Goal: Information Seeking & Learning: Learn about a topic

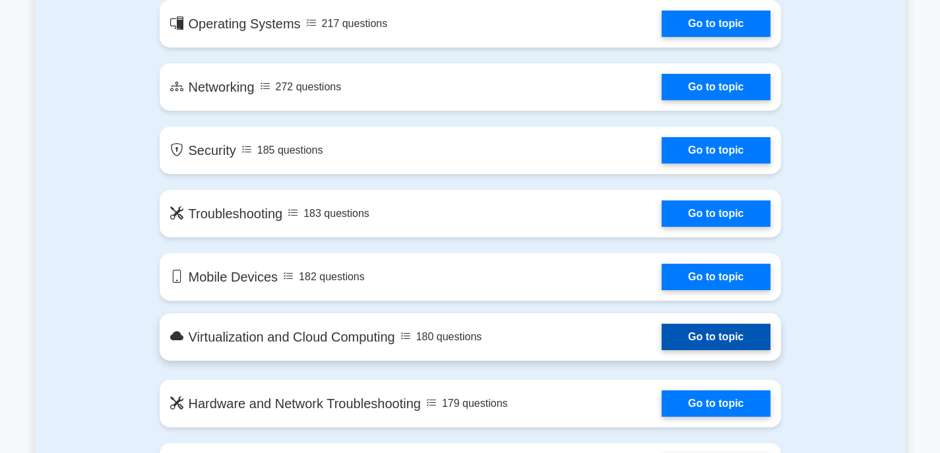
scroll to position [858, 0]
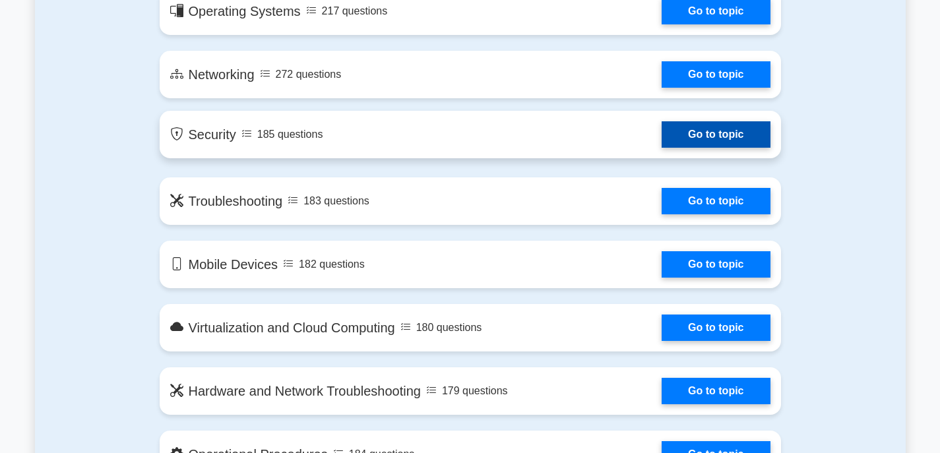
click at [680, 141] on link "Go to topic" at bounding box center [716, 134] width 108 height 26
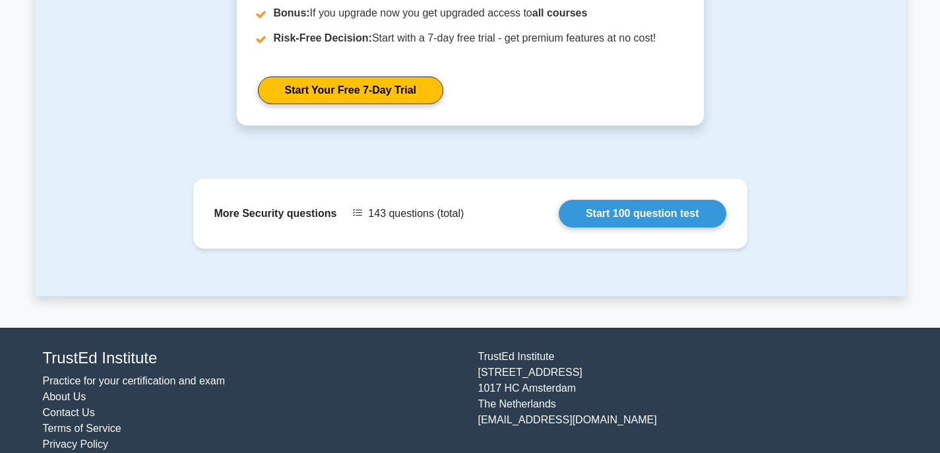
scroll to position [1517, 0]
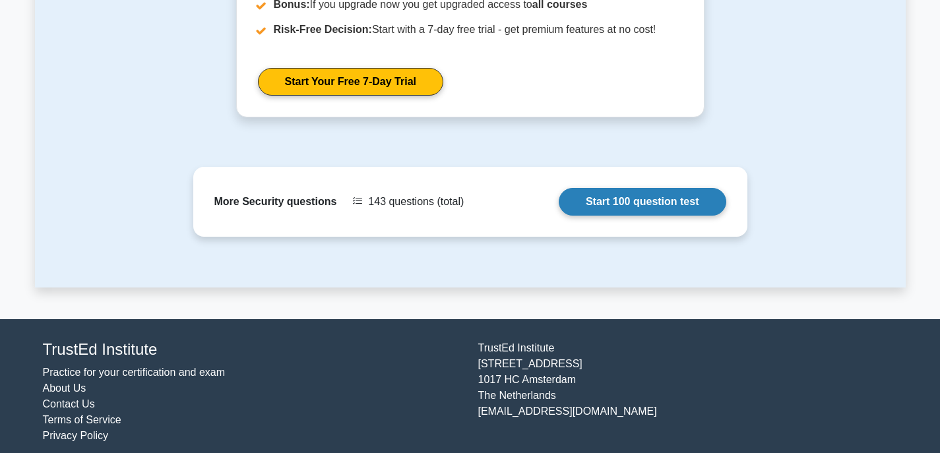
click at [629, 203] on link "Start 100 question test" at bounding box center [643, 202] width 168 height 28
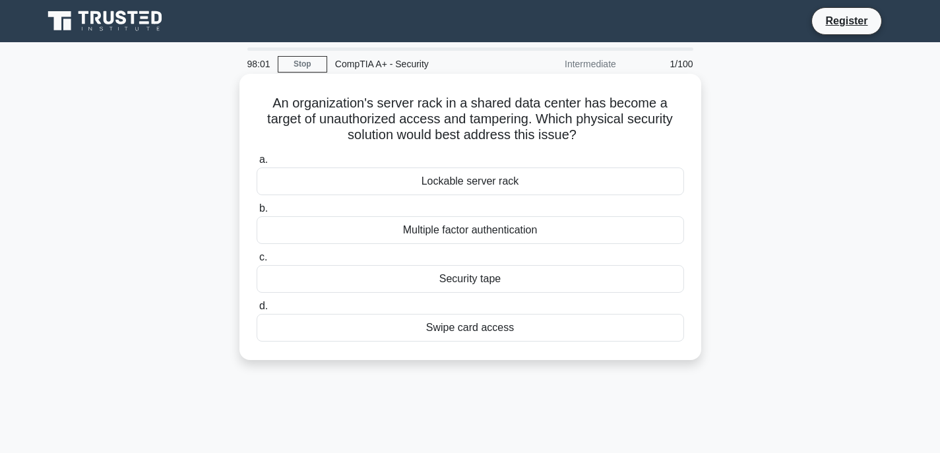
click at [480, 183] on div "Lockable server rack" at bounding box center [471, 182] width 428 height 28
click at [257, 164] on input "a. Lockable server rack" at bounding box center [257, 160] width 0 height 9
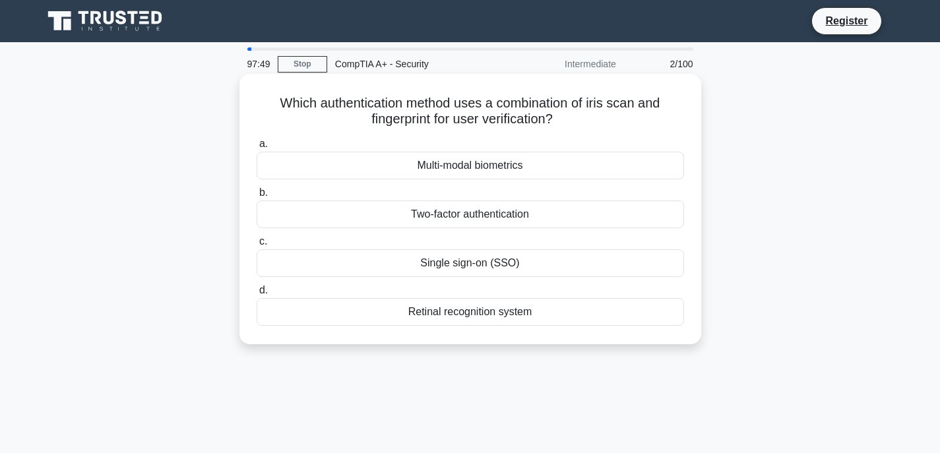
click at [488, 317] on div "Retinal recognition system" at bounding box center [471, 312] width 428 height 28
click at [257, 295] on input "d. Retinal recognition system" at bounding box center [257, 290] width 0 height 9
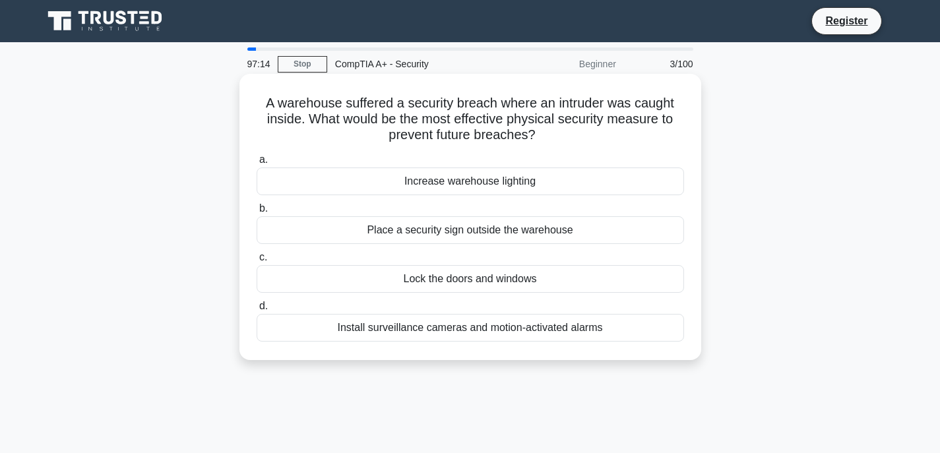
click at [457, 285] on div "Lock the doors and windows" at bounding box center [471, 279] width 428 height 28
click at [257, 262] on input "c. Lock the doors and windows" at bounding box center [257, 257] width 0 height 9
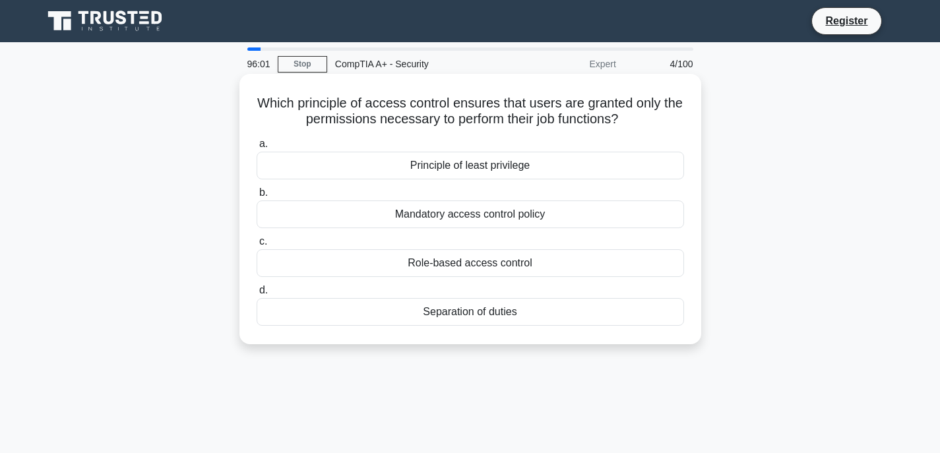
click at [496, 214] on div "Mandatory access control policy" at bounding box center [471, 215] width 428 height 28
click at [257, 197] on input "b. Mandatory access control policy" at bounding box center [257, 193] width 0 height 9
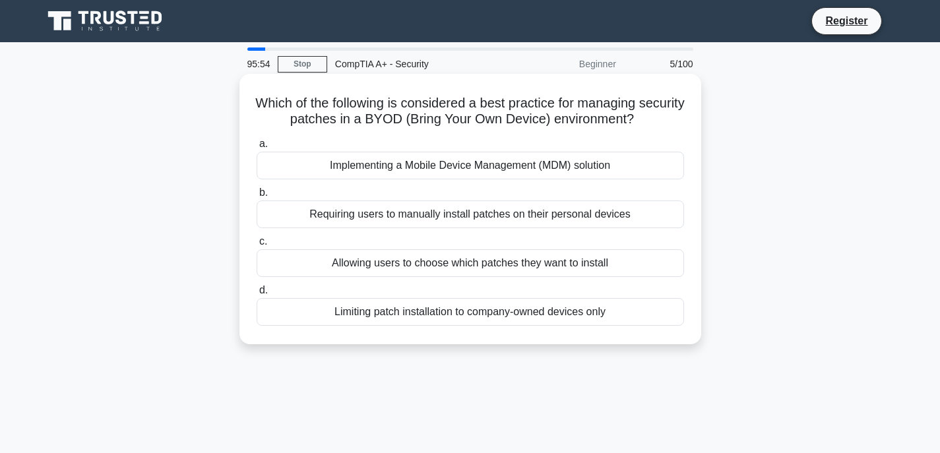
click at [482, 163] on div "Implementing a Mobile Device Management (MDM) solution" at bounding box center [471, 166] width 428 height 28
click at [257, 148] on input "a. Implementing a Mobile Device Management (MDM) solution" at bounding box center [257, 144] width 0 height 9
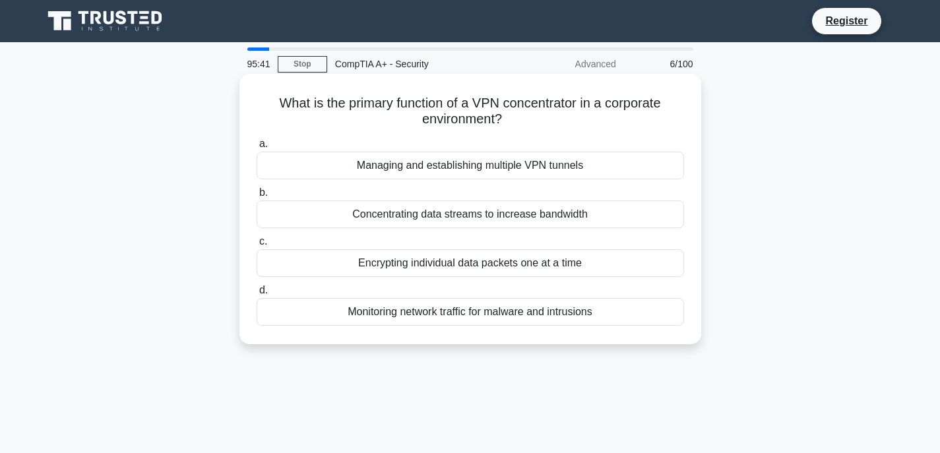
click at [431, 223] on div "Concentrating data streams to increase bandwidth" at bounding box center [471, 215] width 428 height 28
click at [257, 197] on input "b. Concentrating data streams to increase bandwidth" at bounding box center [257, 193] width 0 height 9
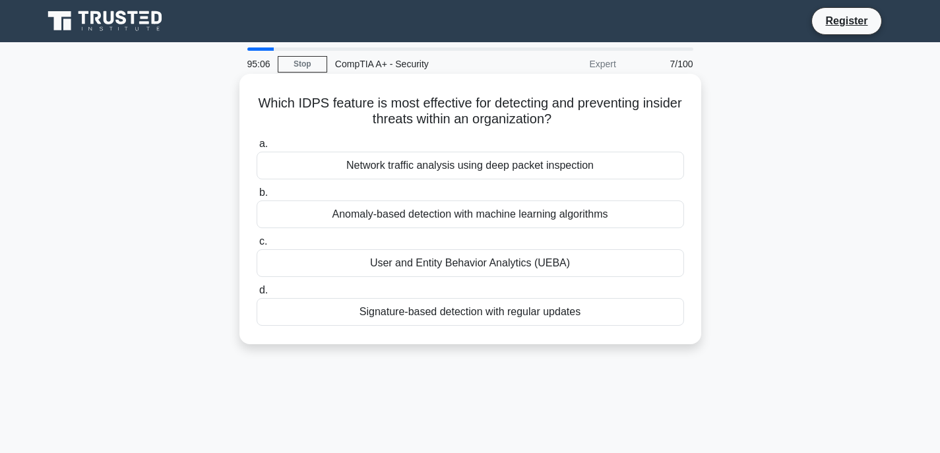
click at [453, 214] on div "Anomaly-based detection with machine learning algorithms" at bounding box center [471, 215] width 428 height 28
click at [257, 197] on input "b. Anomaly-based detection with machine learning algorithms" at bounding box center [257, 193] width 0 height 9
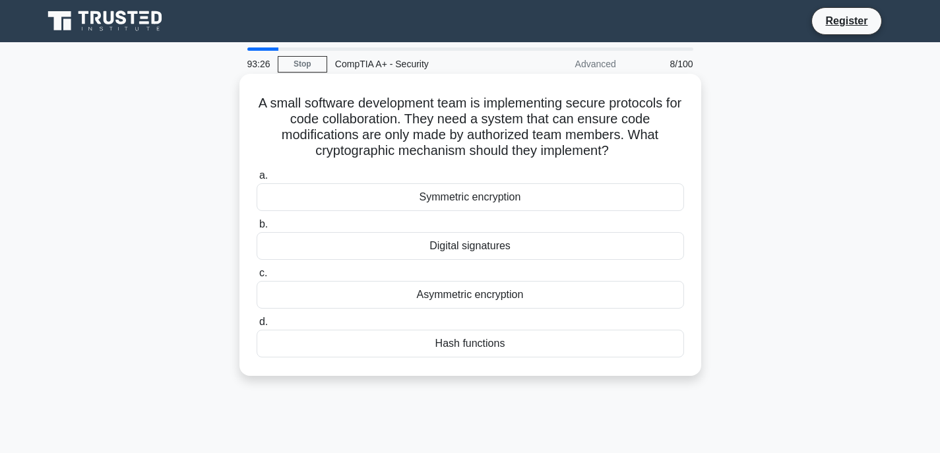
click at [486, 291] on div "Asymmetric encryption" at bounding box center [471, 295] width 428 height 28
click at [257, 278] on input "c. Asymmetric encryption" at bounding box center [257, 273] width 0 height 9
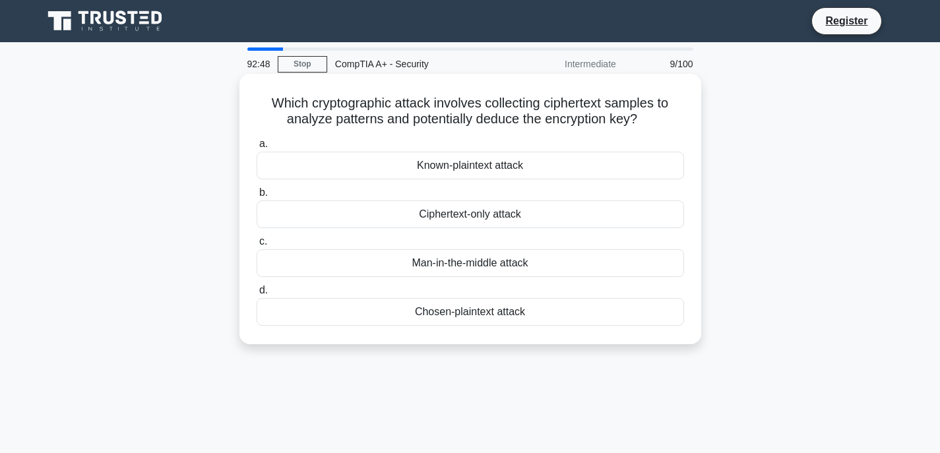
click at [445, 216] on div "Ciphertext-only attack" at bounding box center [471, 215] width 428 height 28
click at [257, 197] on input "b. Ciphertext-only attack" at bounding box center [257, 193] width 0 height 9
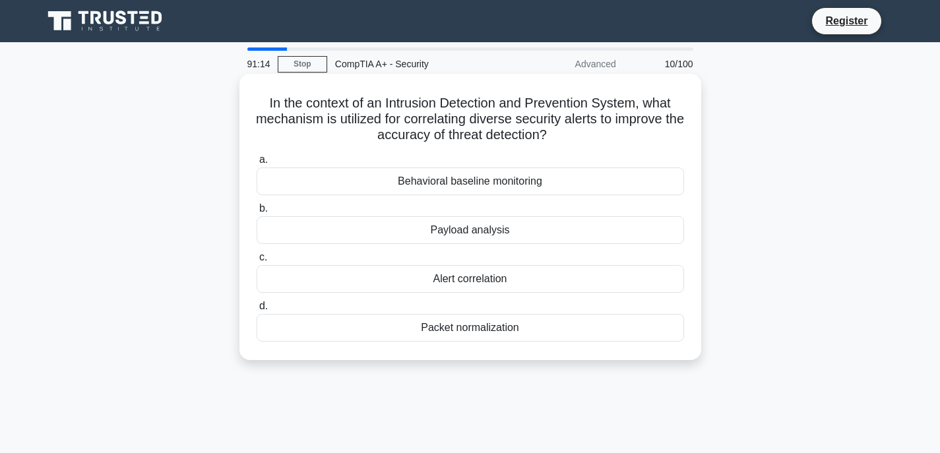
click at [493, 187] on div "Behavioral baseline monitoring" at bounding box center [471, 182] width 428 height 28
click at [257, 164] on input "a. Behavioral baseline monitoring" at bounding box center [257, 160] width 0 height 9
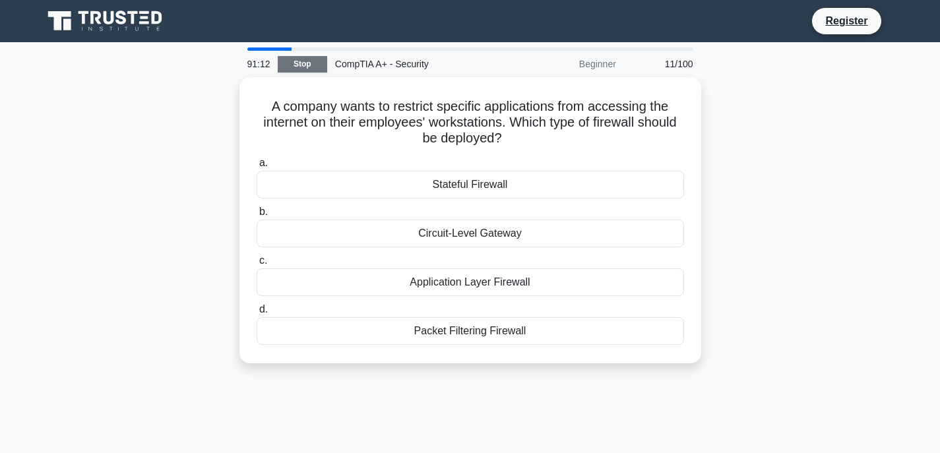
click at [313, 69] on link "Stop" at bounding box center [302, 64] width 49 height 16
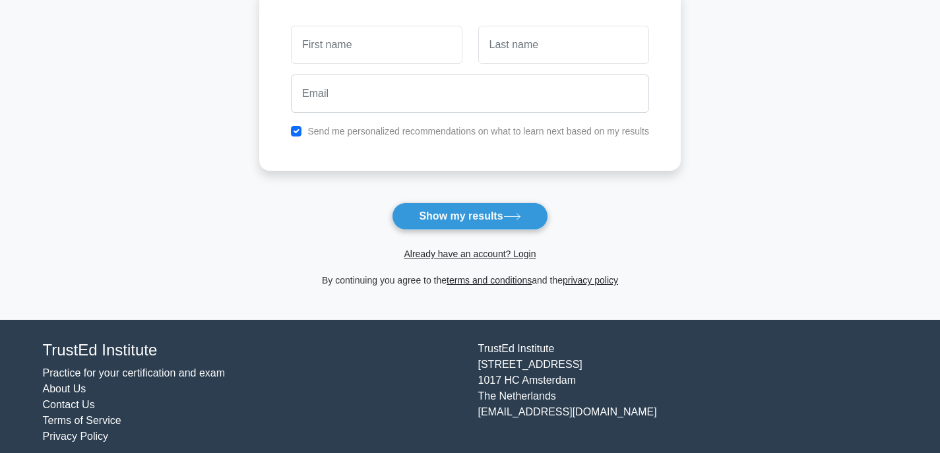
scroll to position [198, 0]
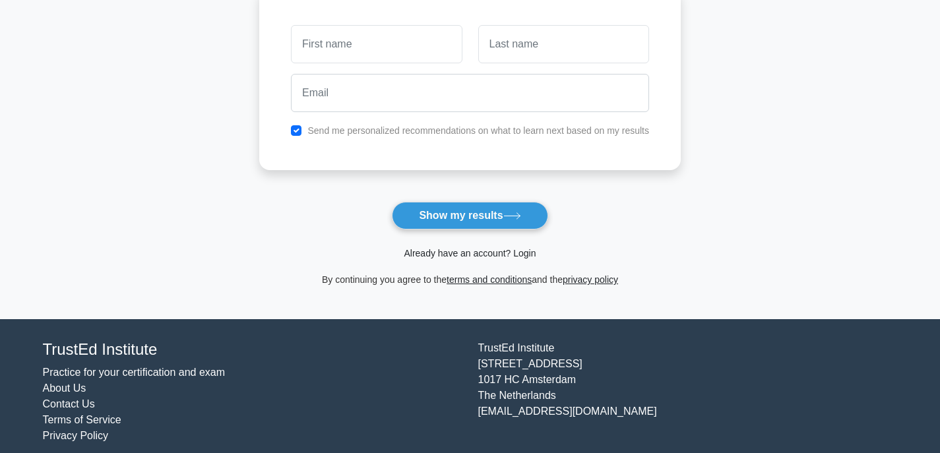
click at [445, 254] on link "Already have an account? Login" at bounding box center [470, 253] width 132 height 11
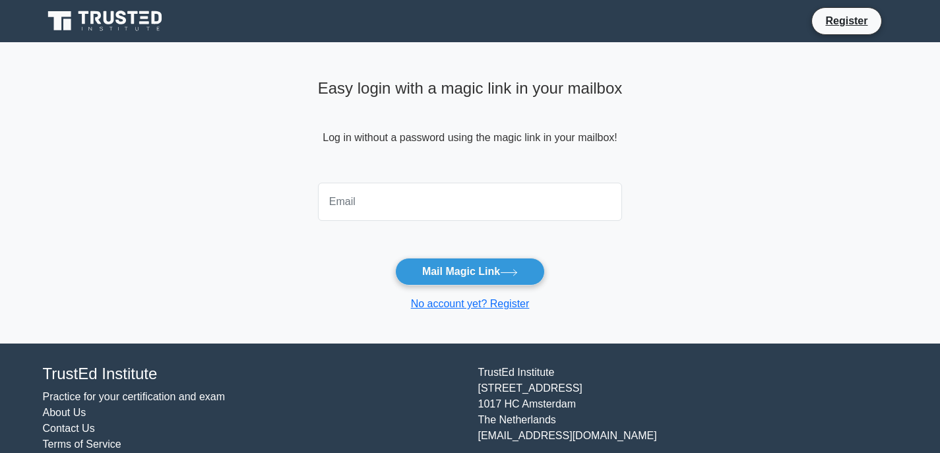
type input "[EMAIL_ADDRESS][DOMAIN_NAME]"
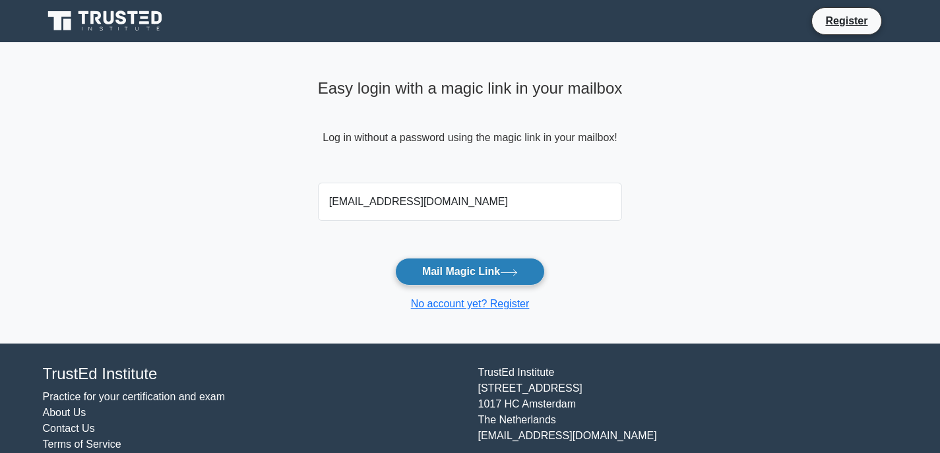
click at [474, 261] on button "Mail Magic Link" at bounding box center [470, 272] width 150 height 28
